Goal: Browse casually: Explore the website without a specific task or goal

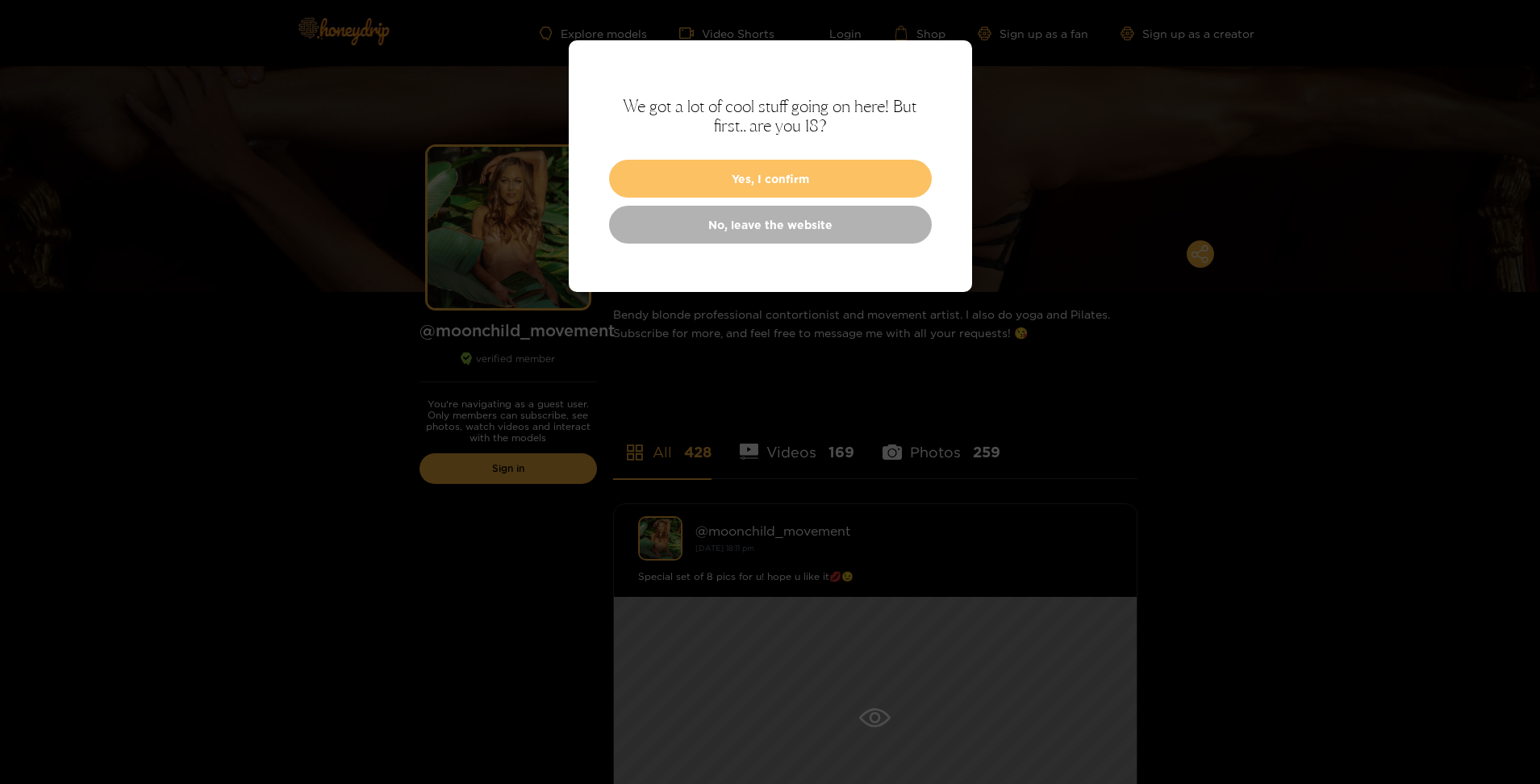
click at [749, 172] on button "Yes, I confirm" at bounding box center [771, 179] width 323 height 38
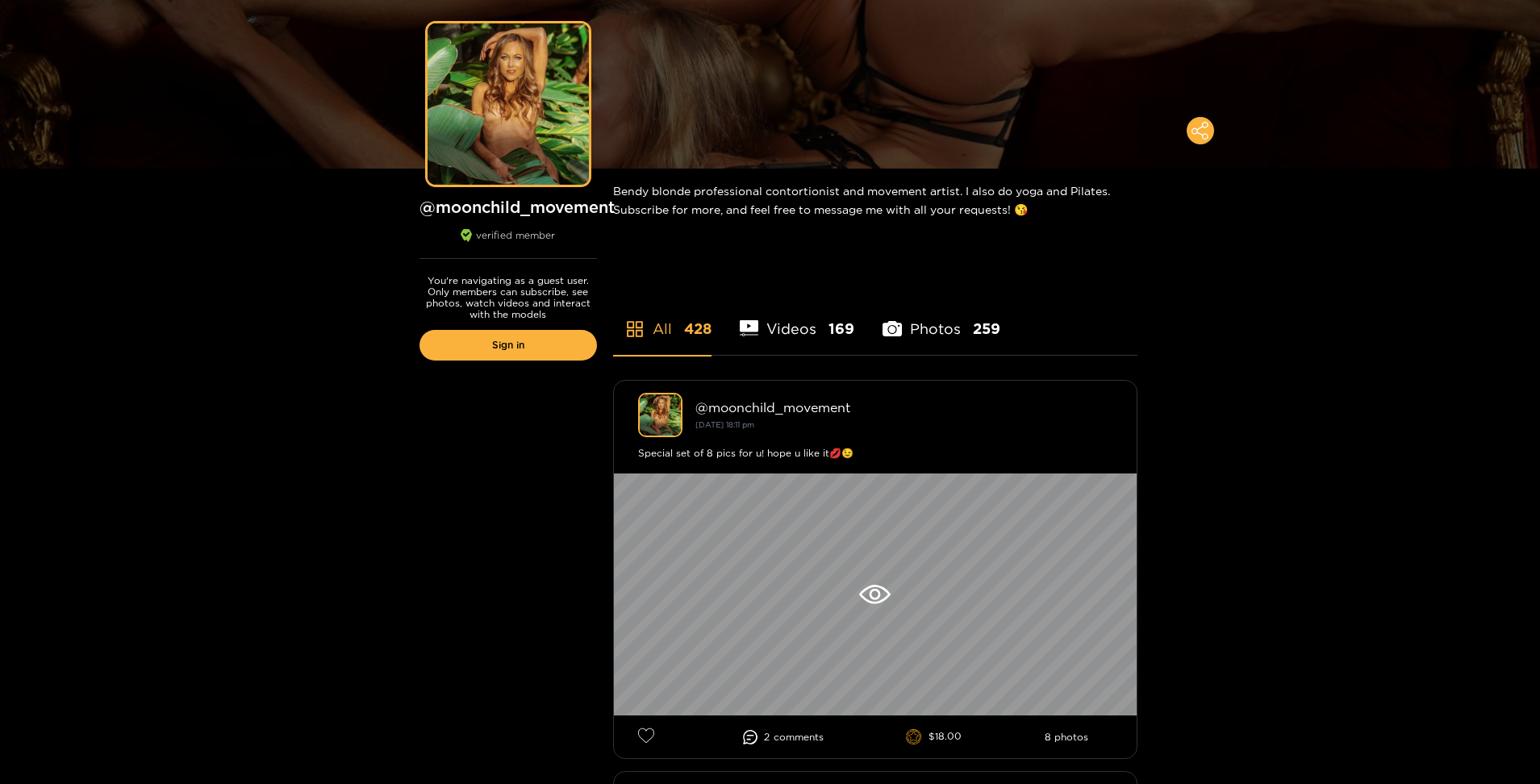
scroll to position [242, 0]
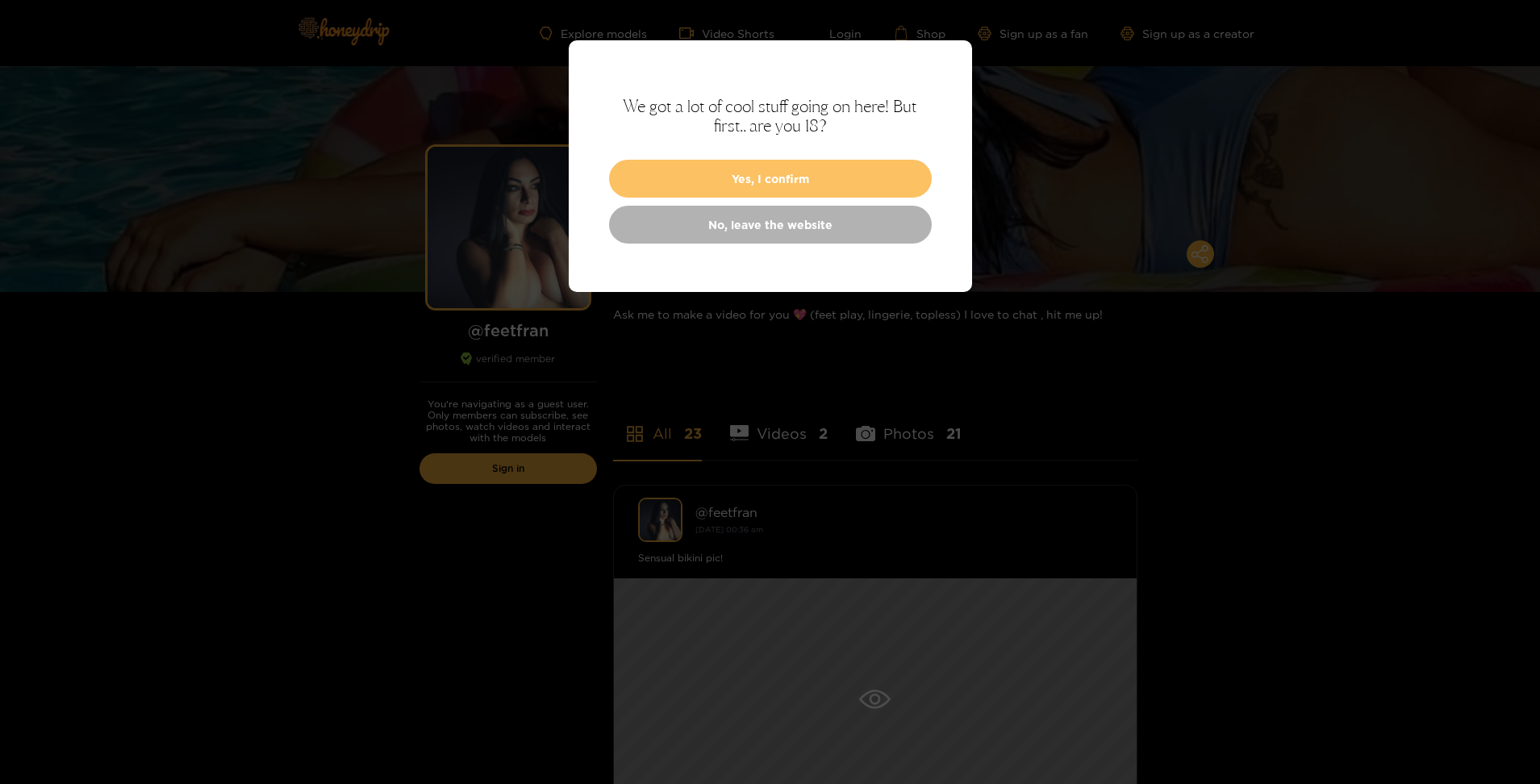
click at [778, 185] on button "Yes, I confirm" at bounding box center [771, 179] width 323 height 38
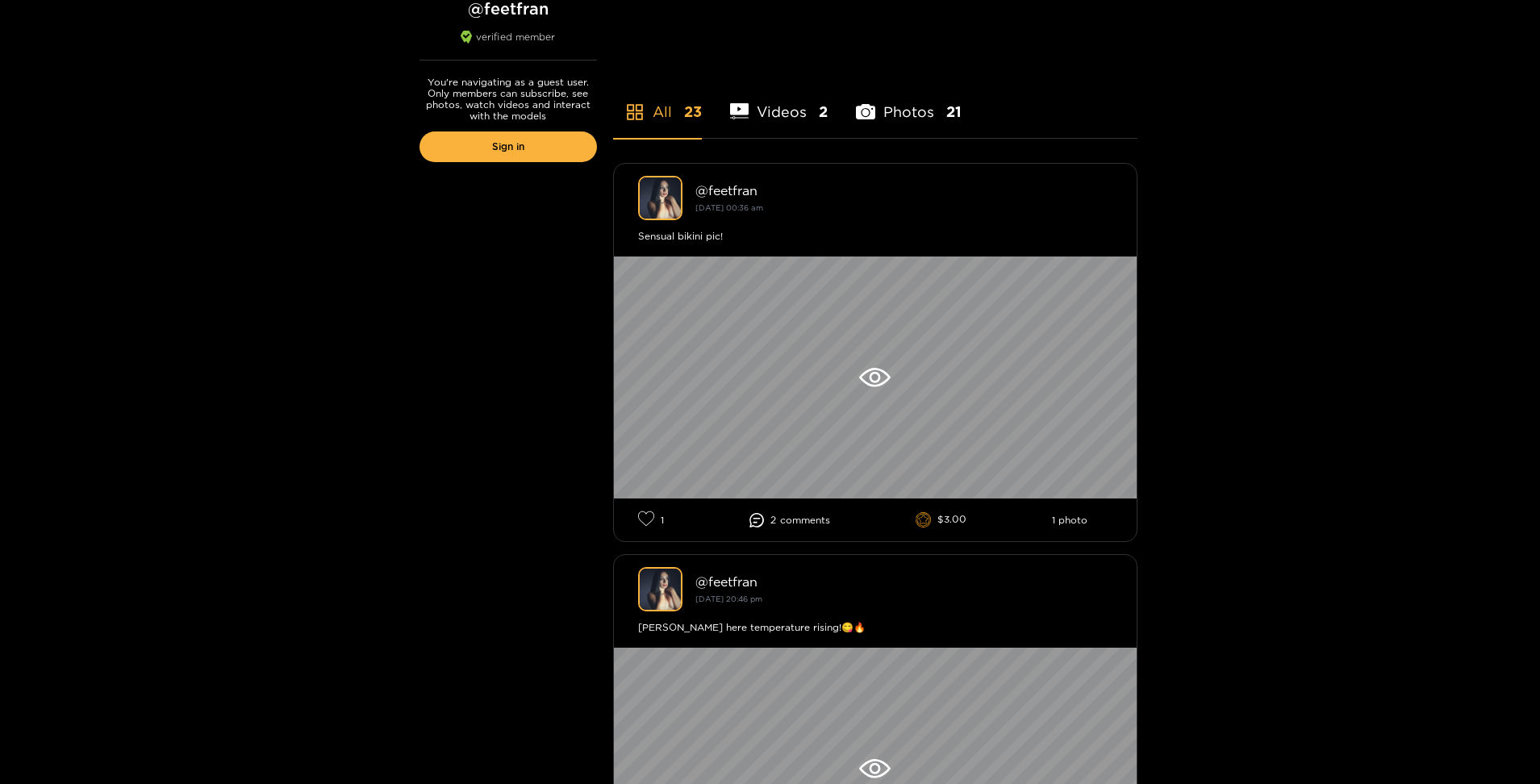
scroll to position [323, 0]
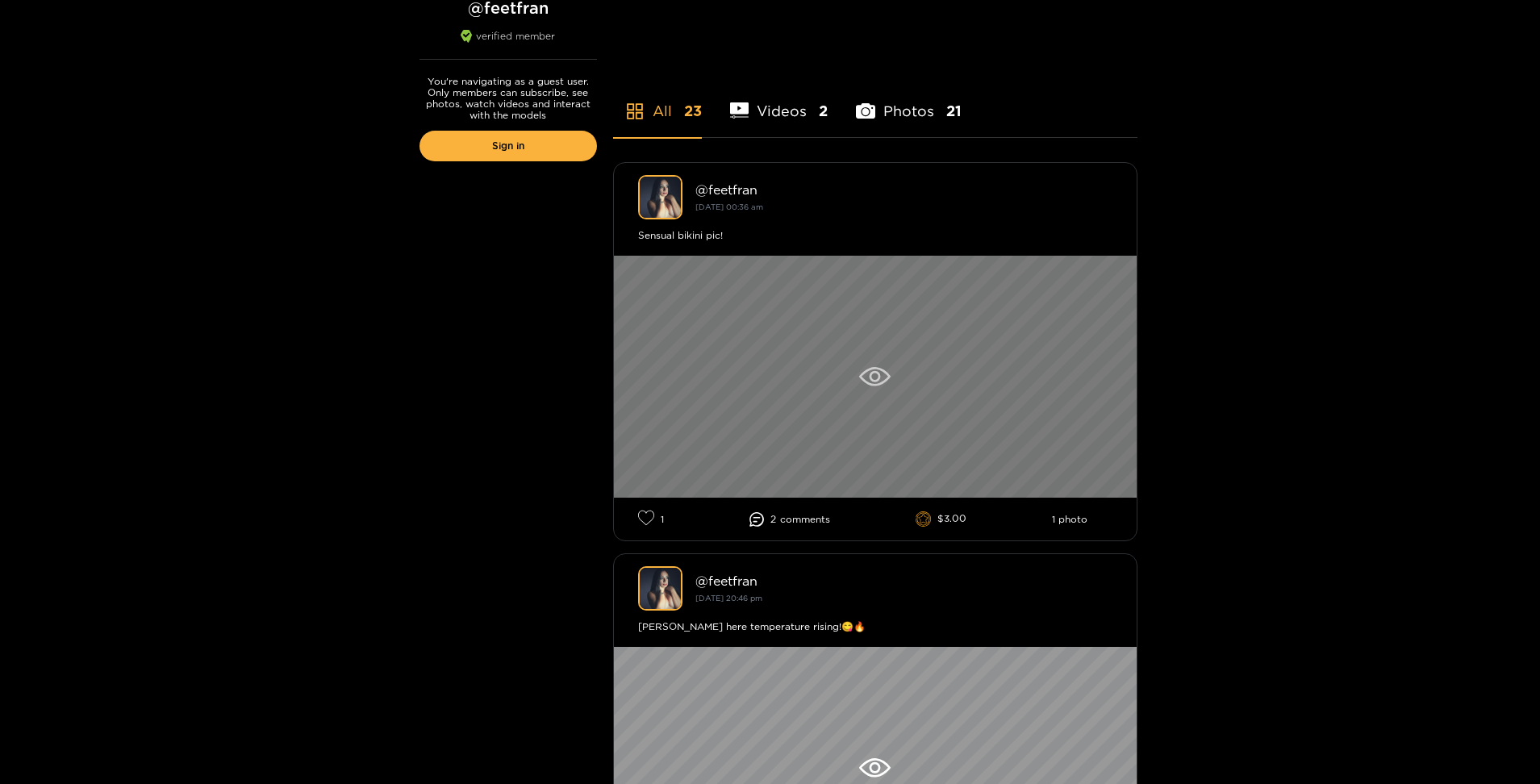
click at [884, 373] on icon at bounding box center [875, 377] width 31 height 20
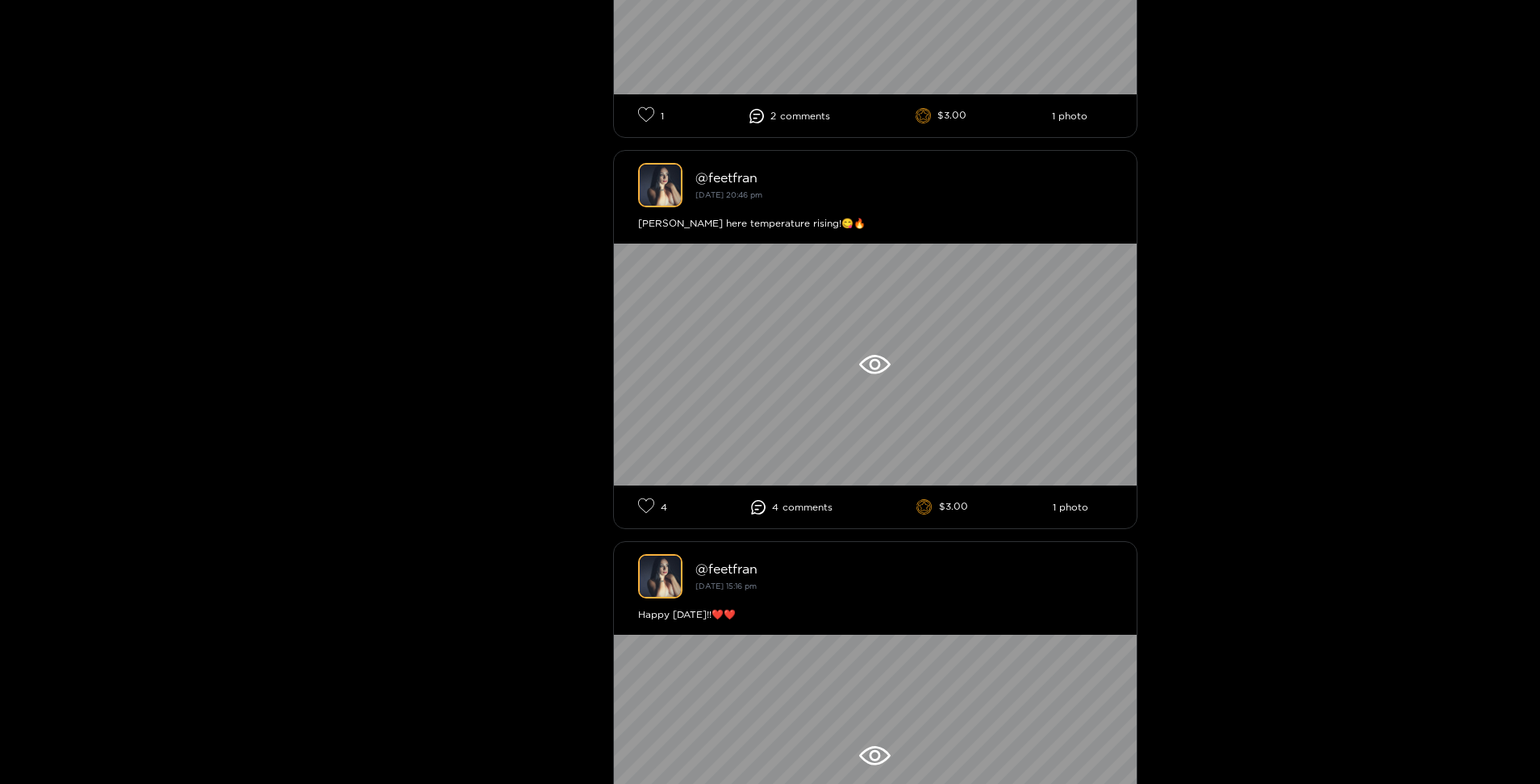
scroll to position [968, 0]
